Goal: Task Accomplishment & Management: Manage account settings

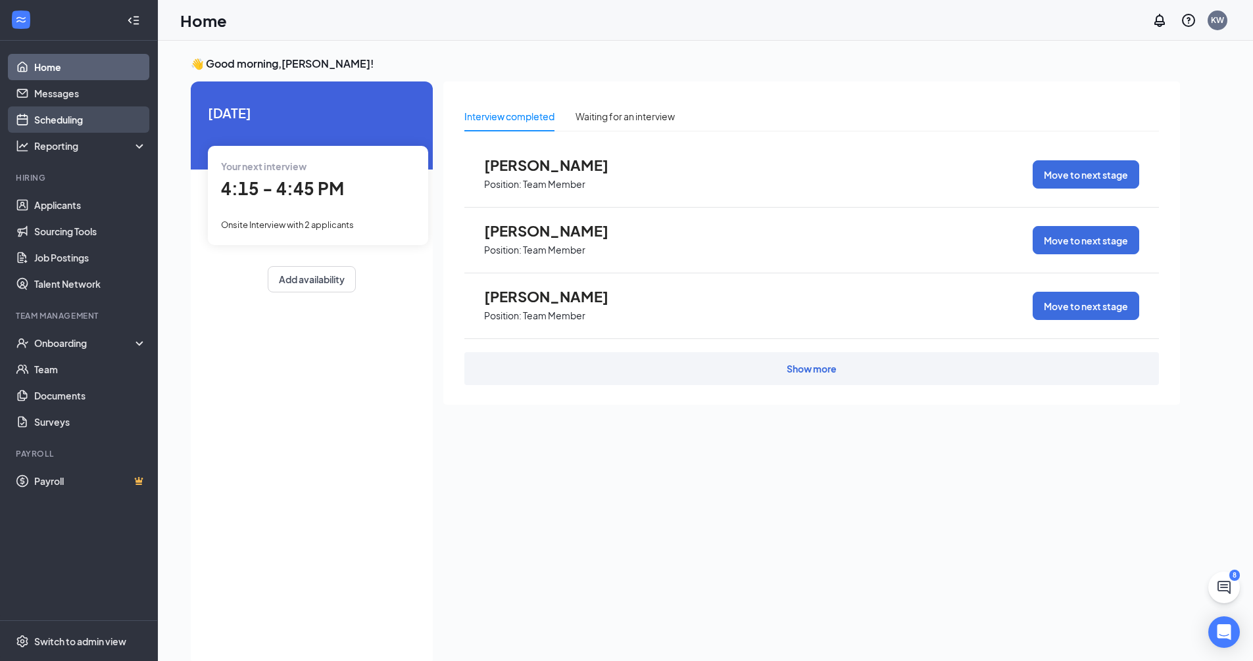
click at [54, 122] on link "Scheduling" at bounding box center [90, 120] width 112 height 26
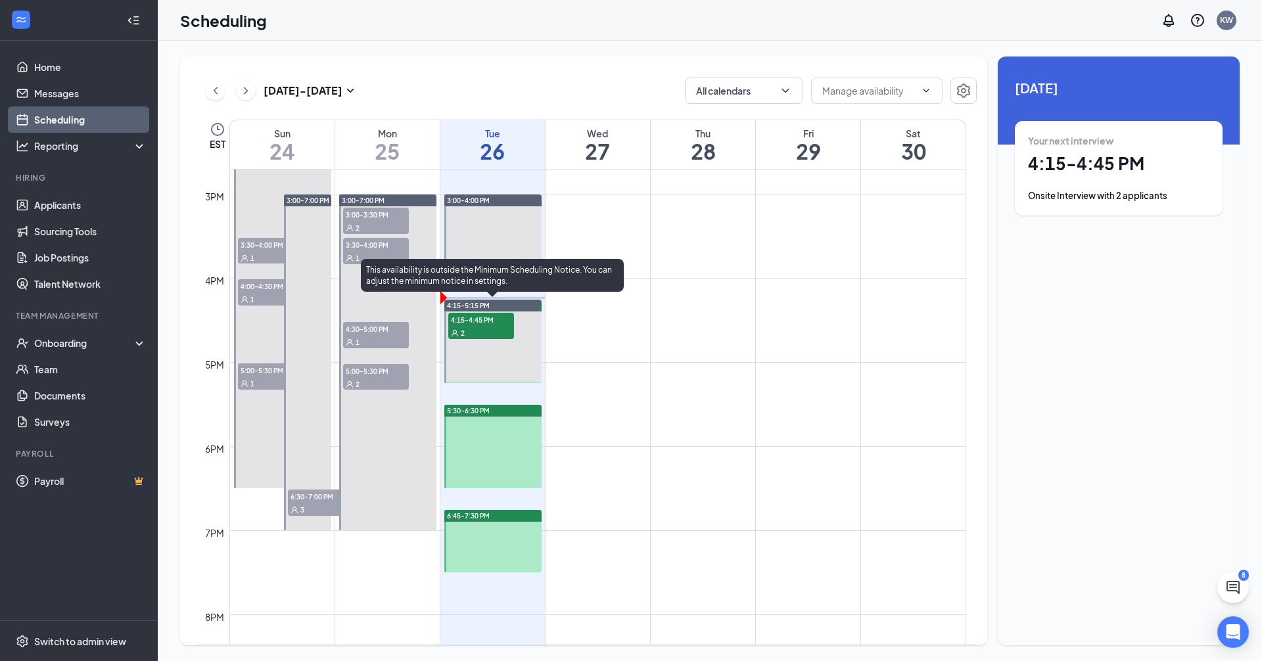
scroll to position [1304, 0]
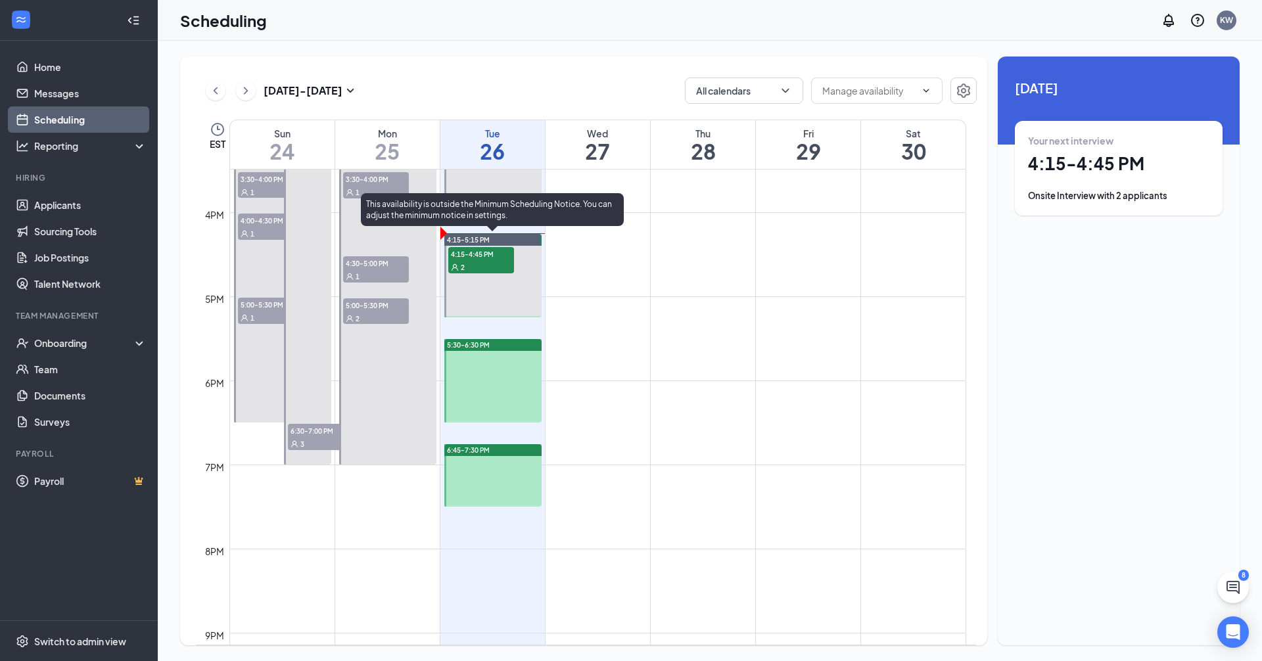
click at [471, 287] on div at bounding box center [493, 276] width 97 height 84
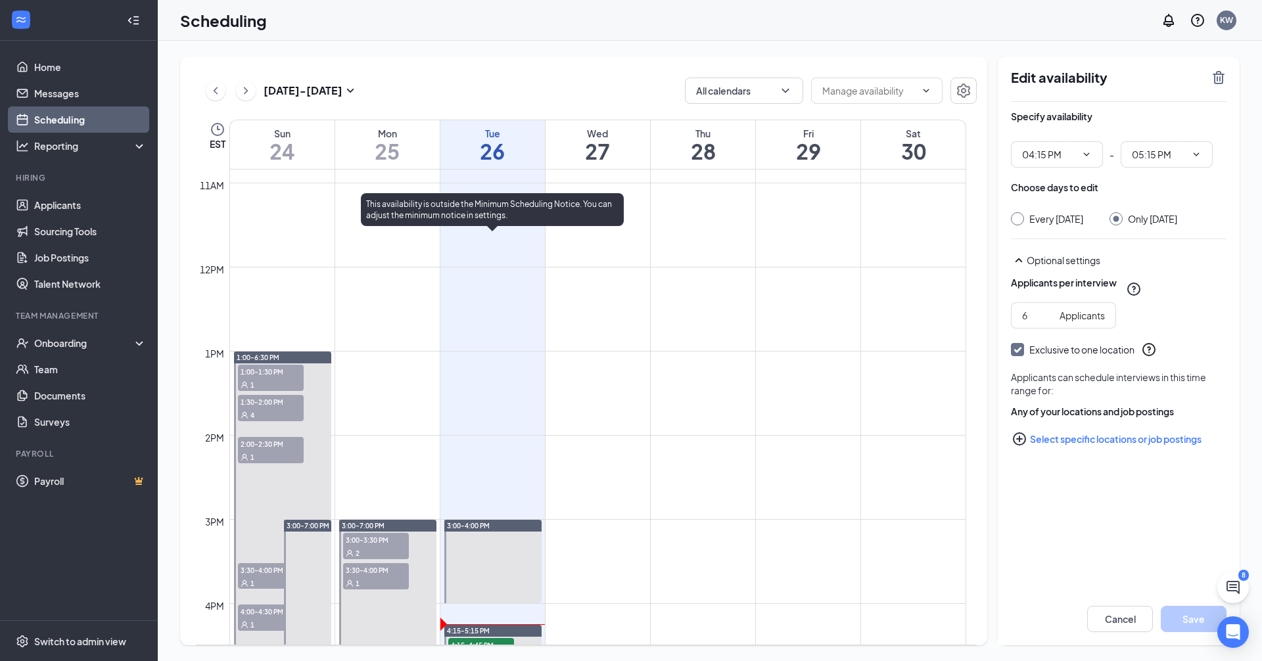
scroll to position [909, 0]
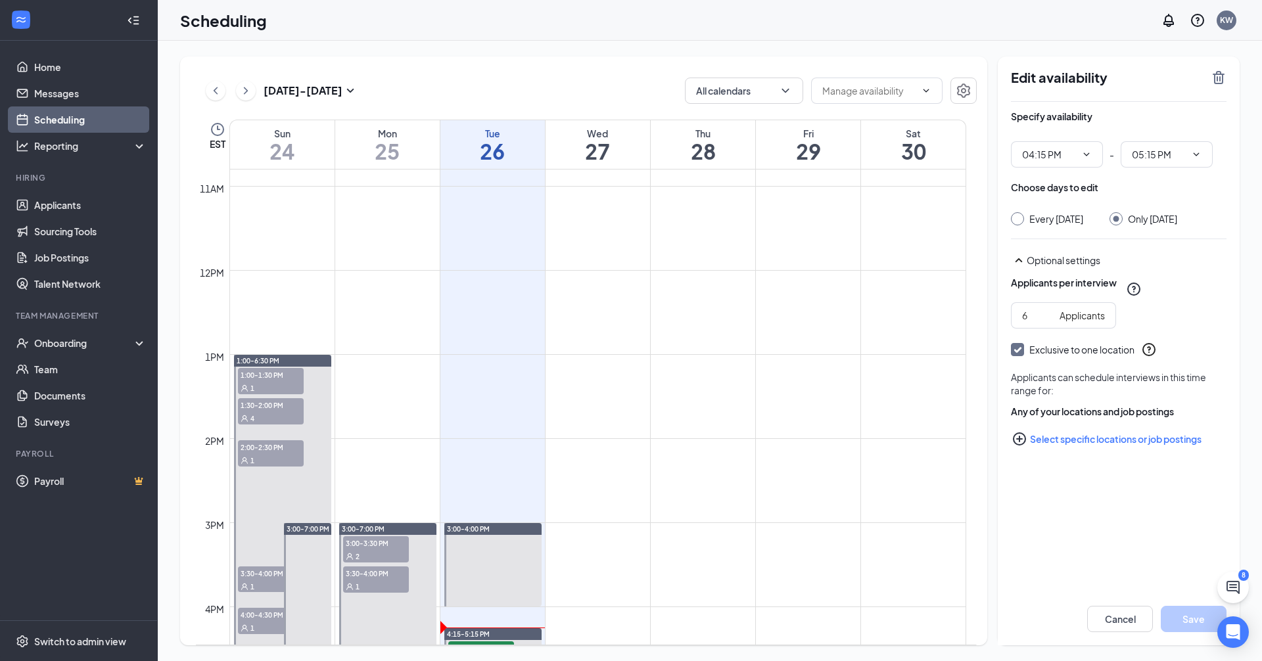
click at [69, 116] on link "Scheduling" at bounding box center [90, 120] width 112 height 26
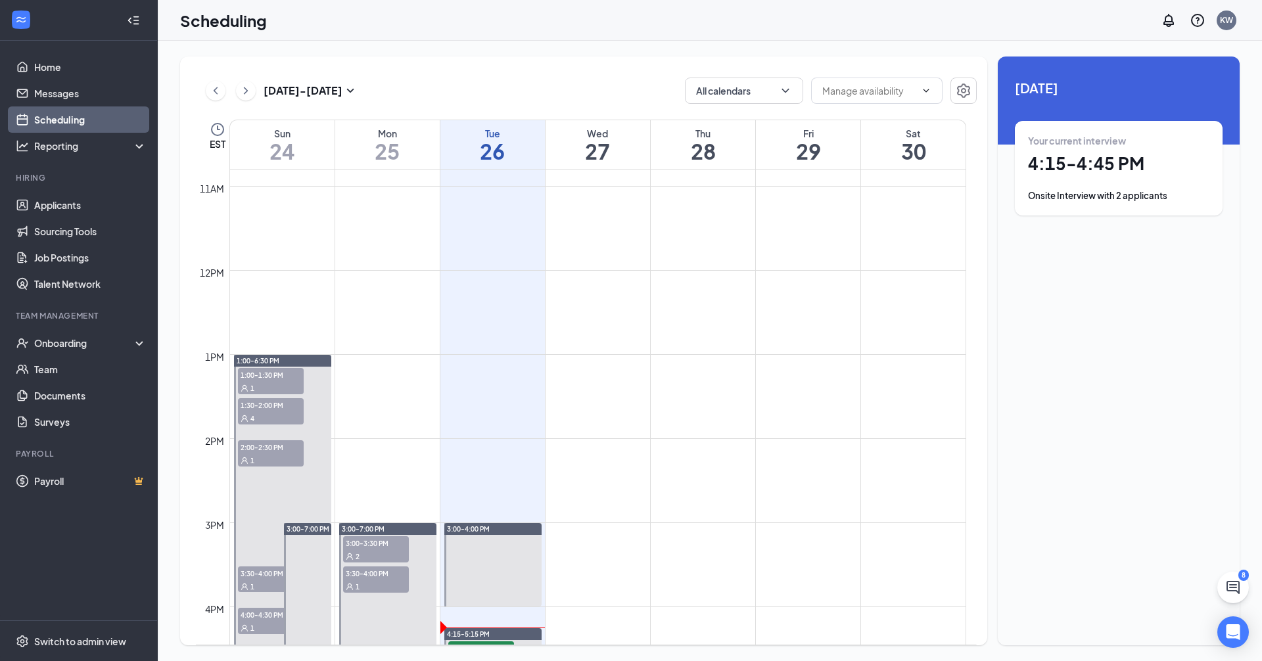
click at [610, 190] on div "Onsite Interview with 2 applicants" at bounding box center [1118, 195] width 181 height 13
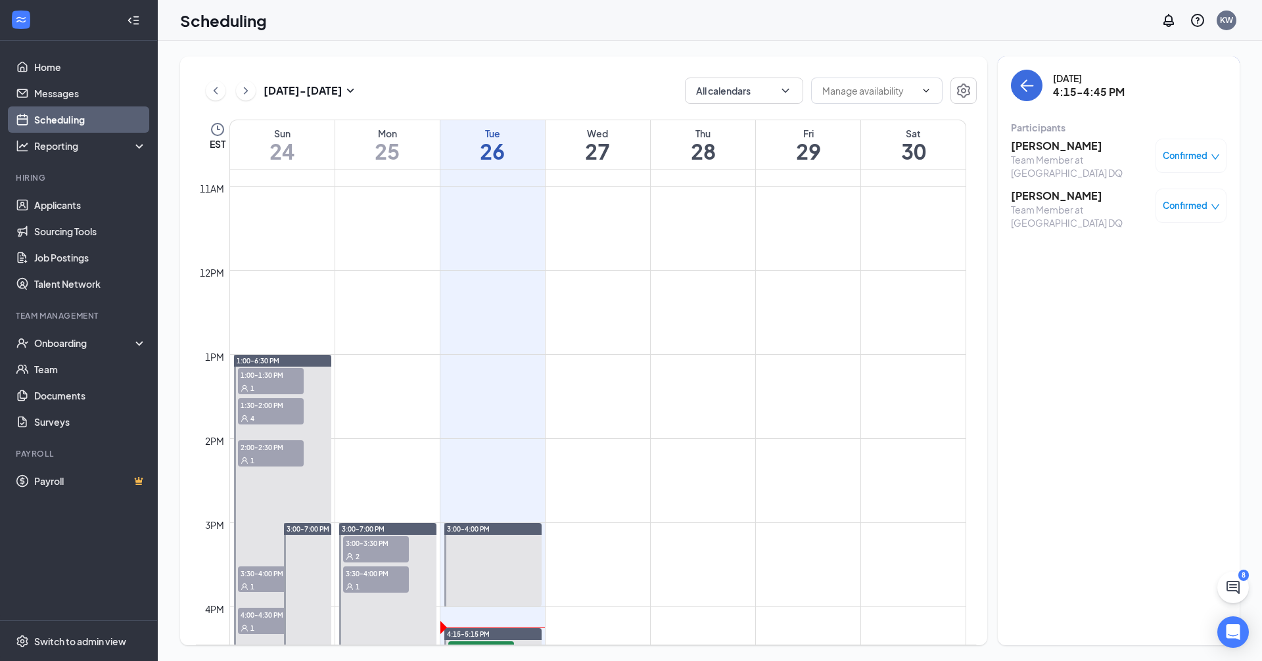
click at [610, 144] on h3 "[PERSON_NAME]" at bounding box center [1080, 146] width 138 height 14
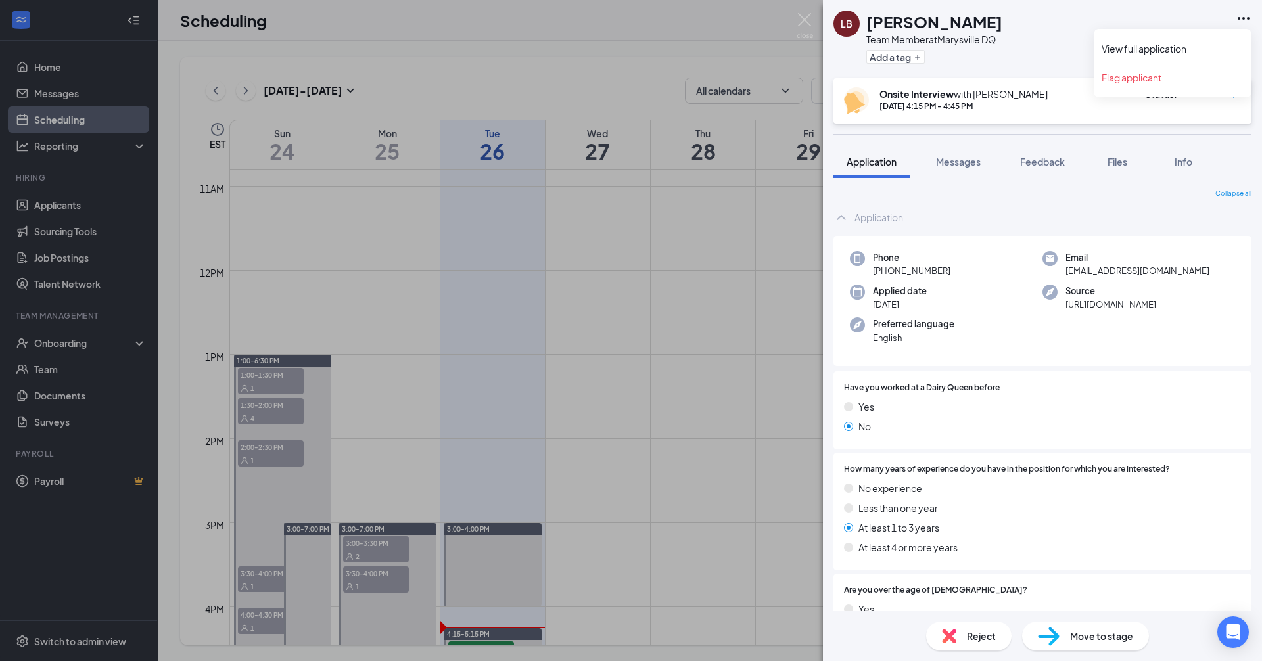
click at [610, 15] on icon "Ellipses" at bounding box center [1244, 19] width 16 height 16
click at [610, 46] on link "View full application" at bounding box center [1173, 48] width 142 height 13
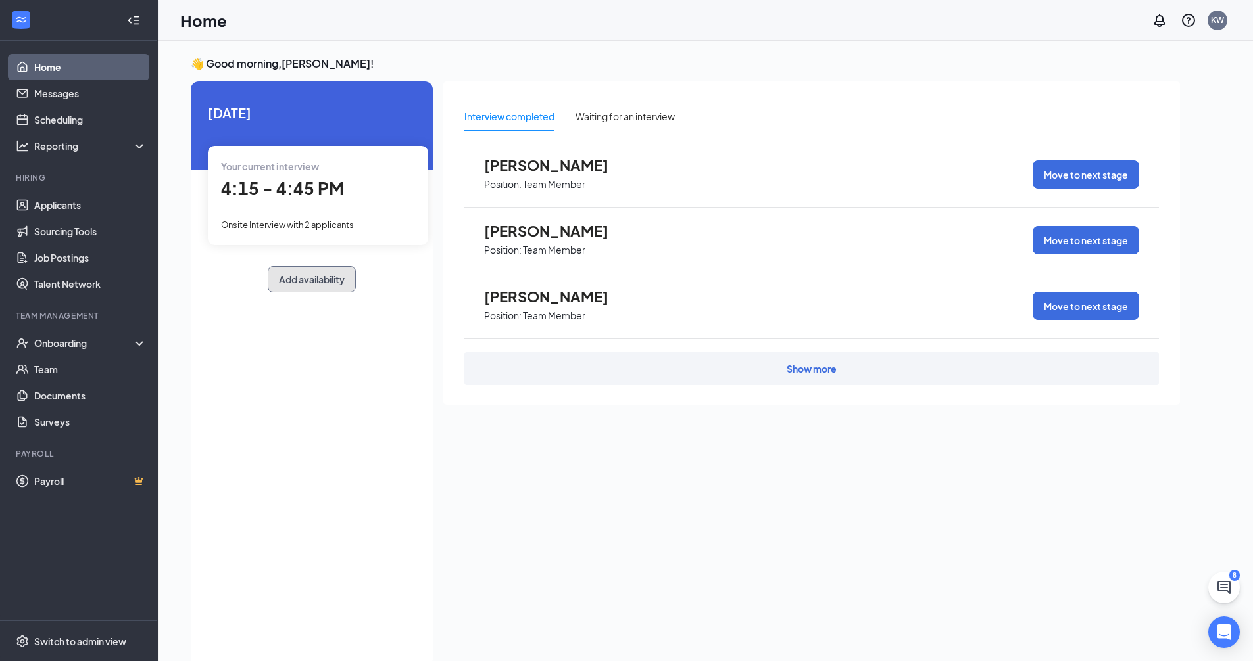
click at [316, 283] on button "Add availability" at bounding box center [312, 279] width 88 height 26
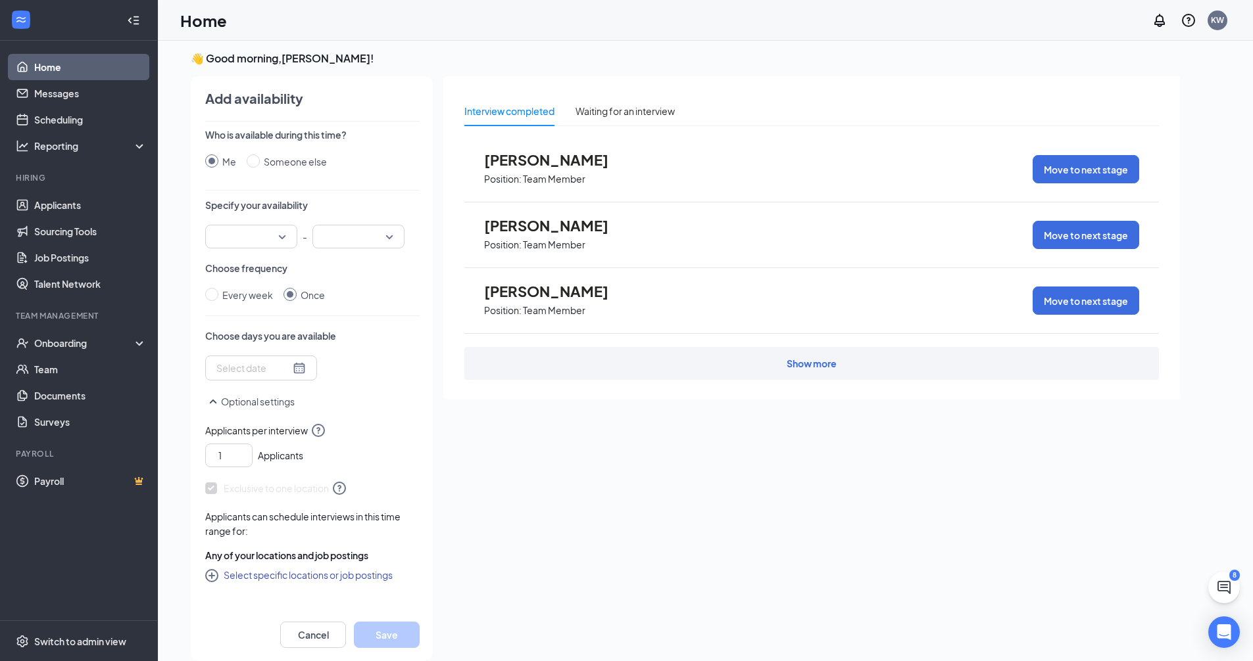
click at [564, 218] on span "[PERSON_NAME]" at bounding box center [556, 225] width 145 height 17
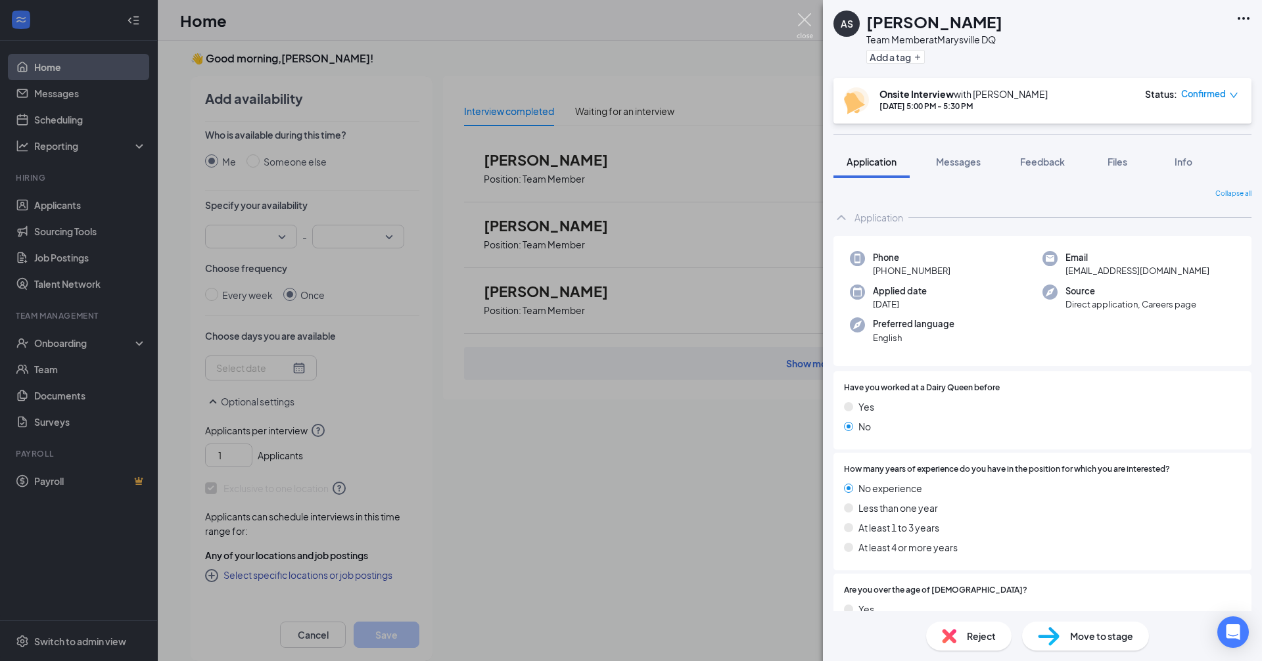
click at [610, 20] on img at bounding box center [805, 26] width 16 height 26
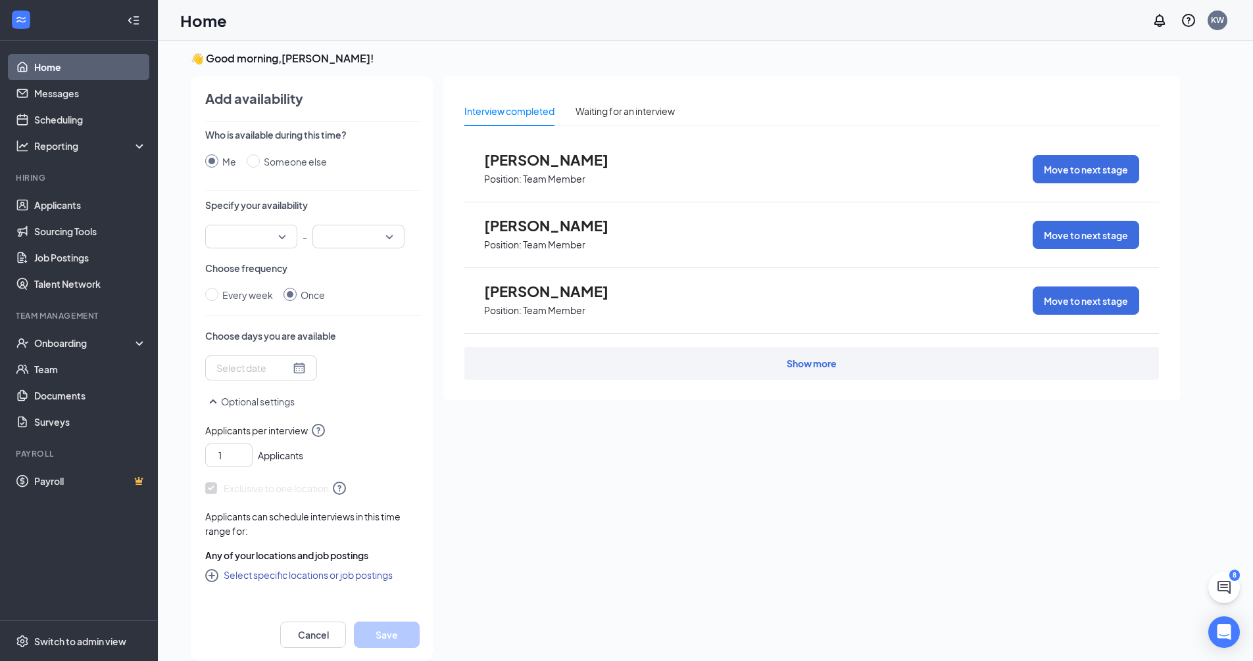
click at [498, 290] on span "[PERSON_NAME]" at bounding box center [556, 291] width 145 height 17
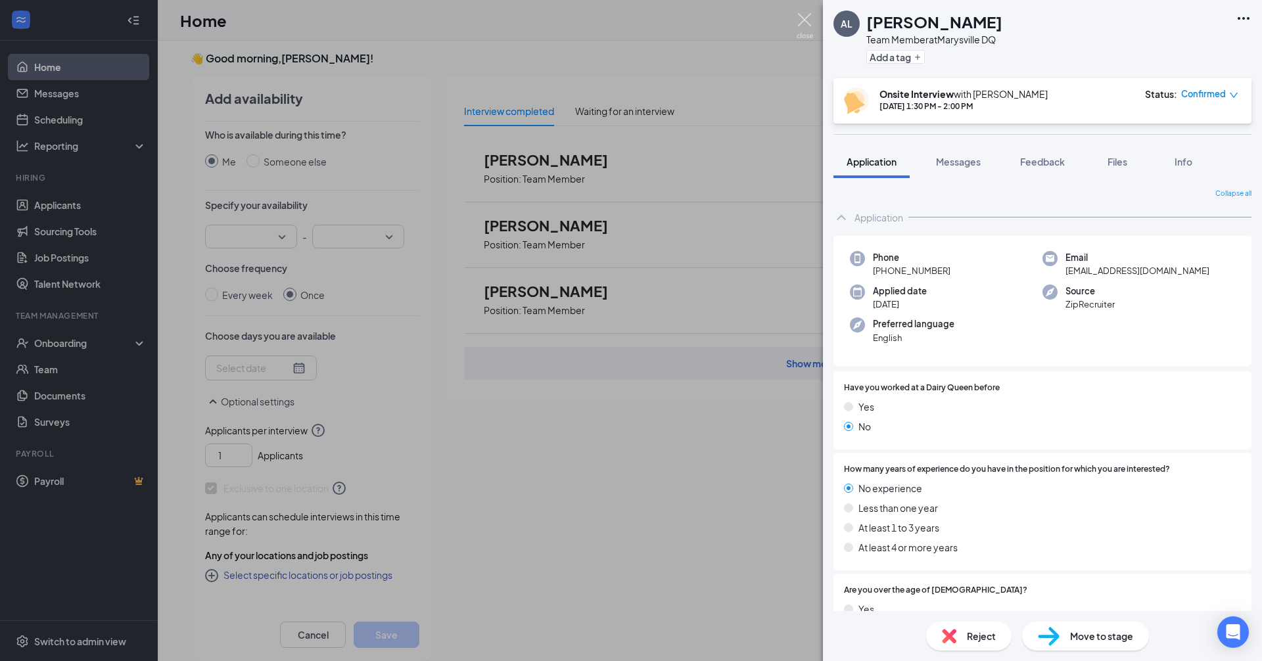
click at [610, 22] on img at bounding box center [805, 26] width 16 height 26
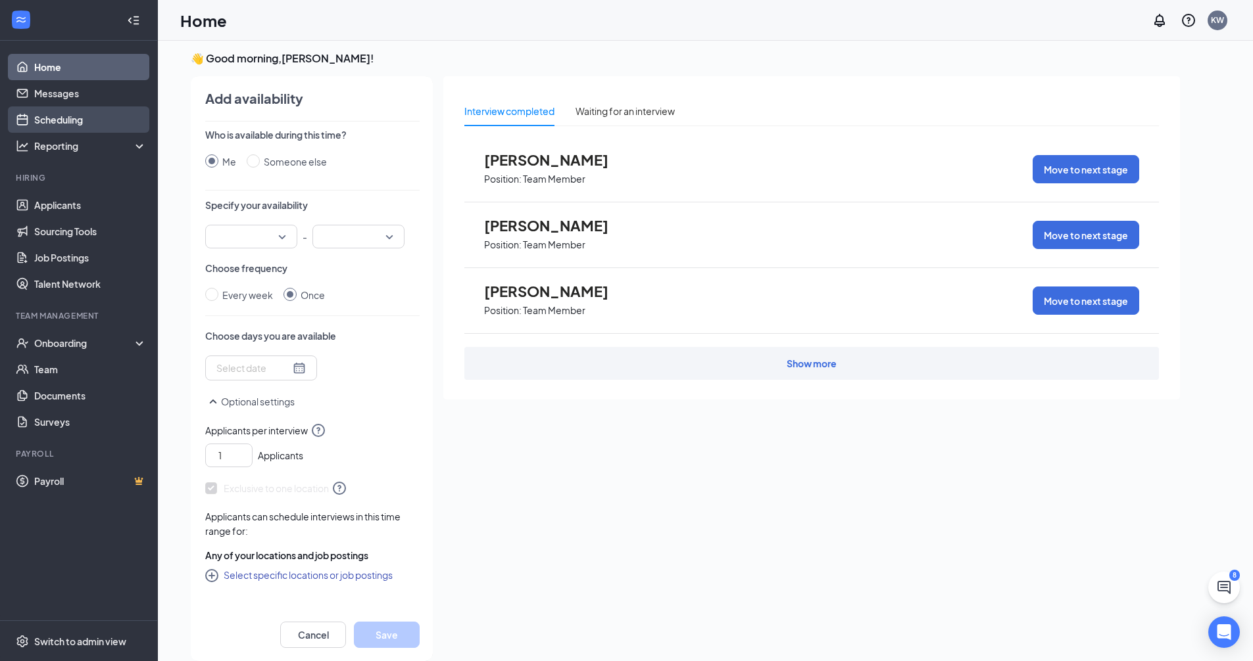
click at [64, 120] on link "Scheduling" at bounding box center [90, 120] width 112 height 26
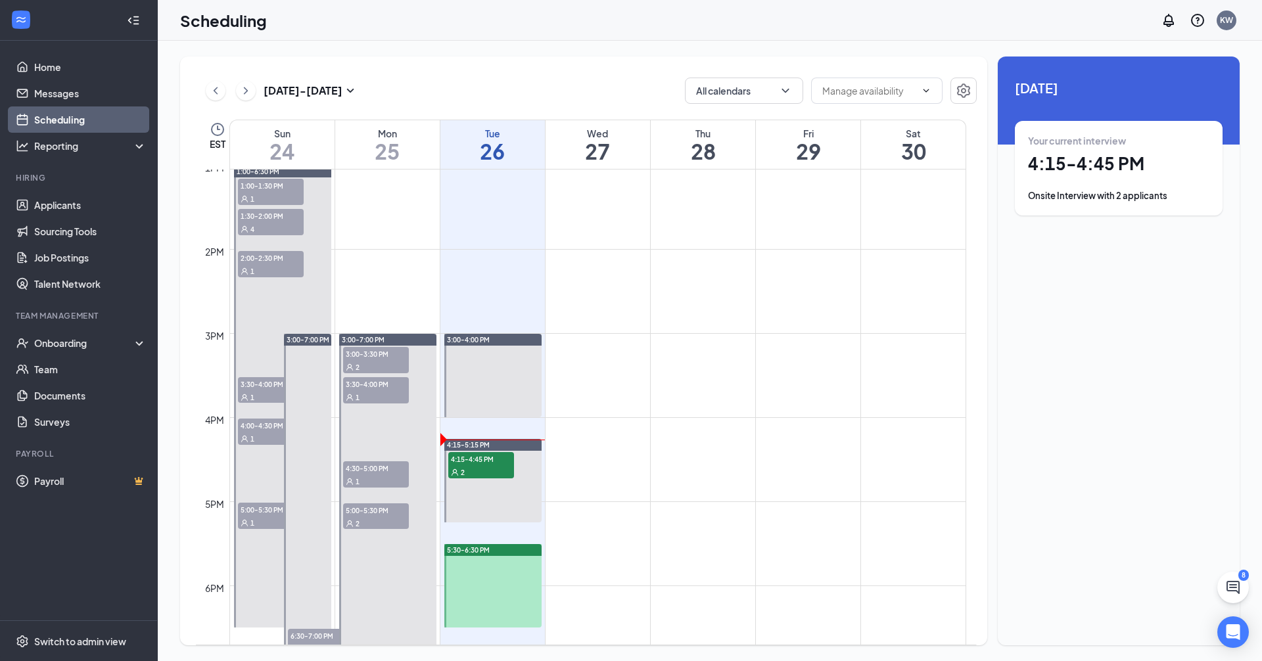
scroll to position [1107, 0]
